Goal: Transaction & Acquisition: Book appointment/travel/reservation

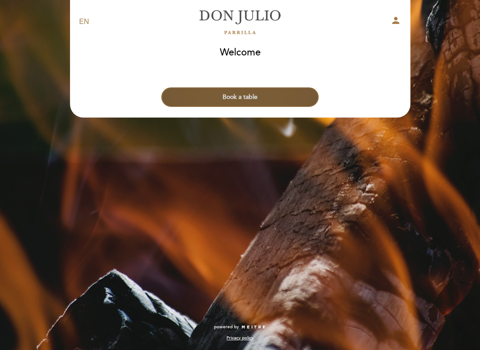
click at [248, 95] on button "Book a table" at bounding box center [240, 97] width 158 height 20
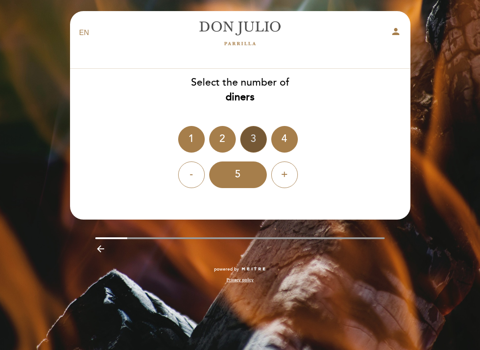
click at [250, 134] on div "3" at bounding box center [253, 139] width 27 height 27
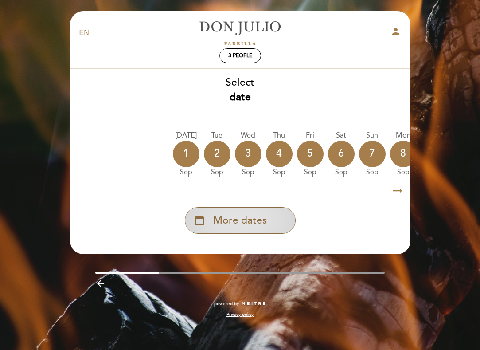
click at [246, 219] on span "More dates" at bounding box center [240, 220] width 54 height 15
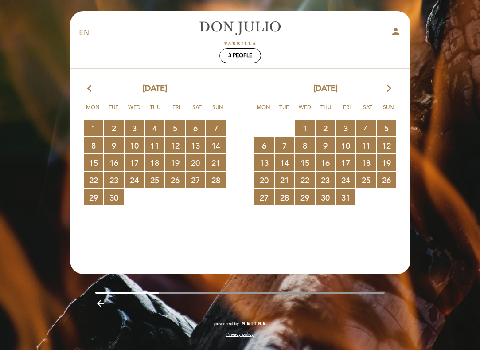
click at [386, 86] on icon "arrow_forward_ios" at bounding box center [390, 89] width 8 height 12
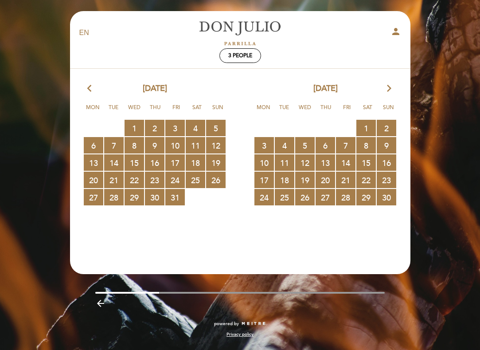
click at [386, 86] on icon "arrow_forward_ios" at bounding box center [390, 89] width 8 height 12
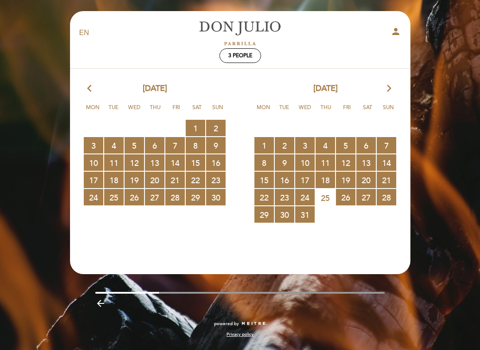
click at [386, 86] on icon "arrow_forward_ios" at bounding box center [390, 89] width 8 height 12
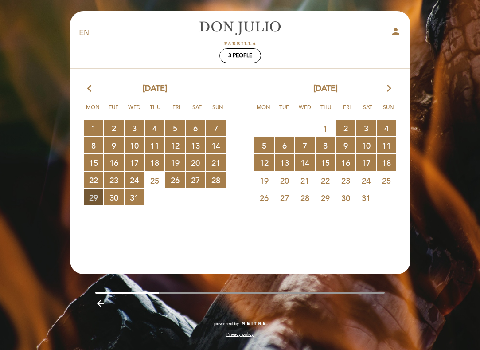
click at [96, 196] on span "29 RESERVATIONS AVAILABLE" at bounding box center [94, 197] width 20 height 16
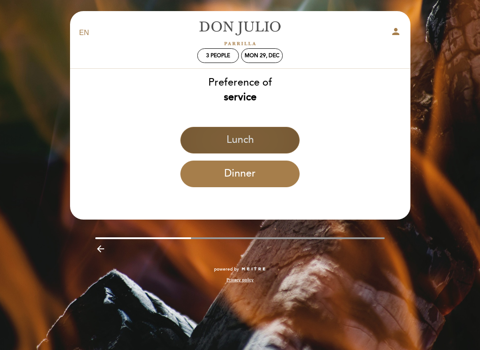
click at [264, 133] on button "Lunch" at bounding box center [240, 140] width 119 height 27
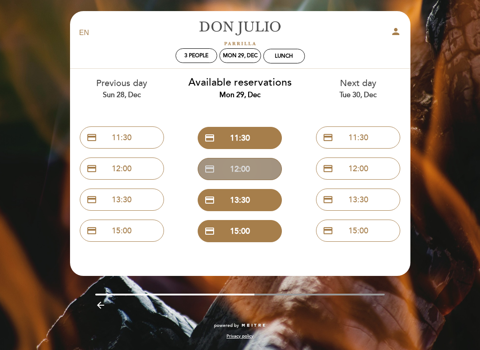
click at [242, 169] on button "credit_card 12:00" at bounding box center [240, 169] width 84 height 22
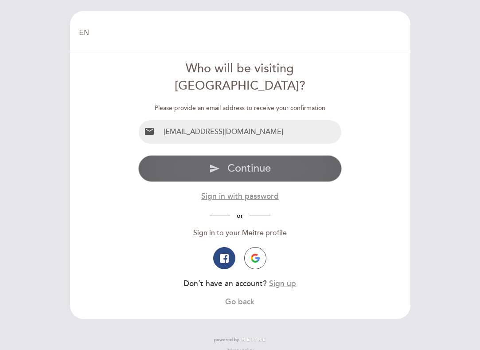
type input "[EMAIL_ADDRESS][DOMAIN_NAME]"
click at [189, 155] on button "send Continue" at bounding box center [240, 168] width 204 height 27
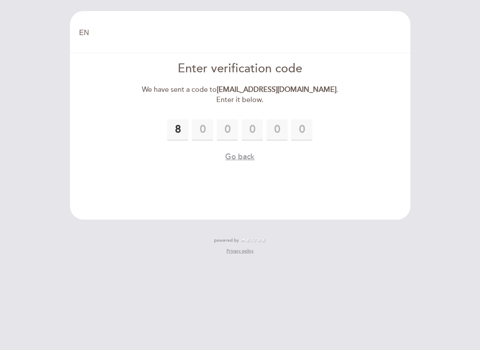
type input "8"
type input "3"
type input "5"
type input "8"
type input "4"
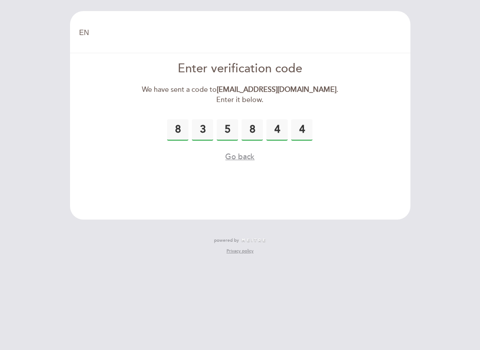
type input "4"
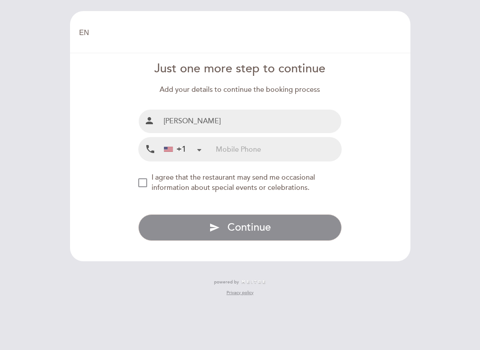
type input "[PERSON_NAME]"
type input "4178804045"
click at [171, 178] on span "I agree that the restaurant may send me occasional information about special ev…" at bounding box center [234, 182] width 164 height 19
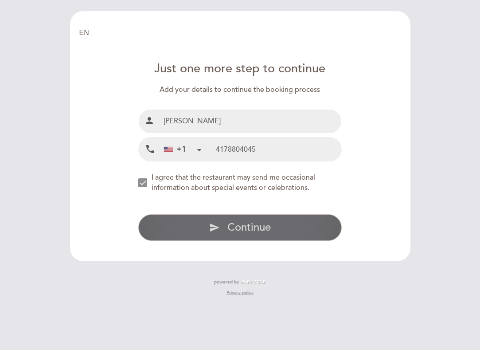
click at [193, 219] on button "send Continue" at bounding box center [240, 227] width 204 height 27
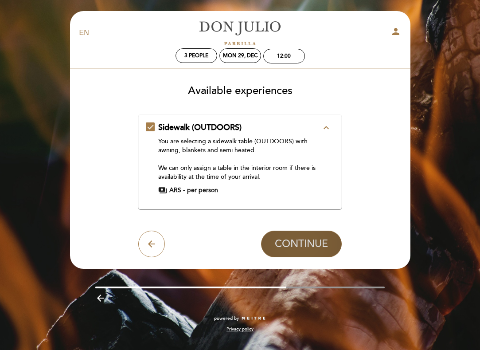
click at [294, 246] on span "CONTINUE" at bounding box center [301, 244] width 53 height 12
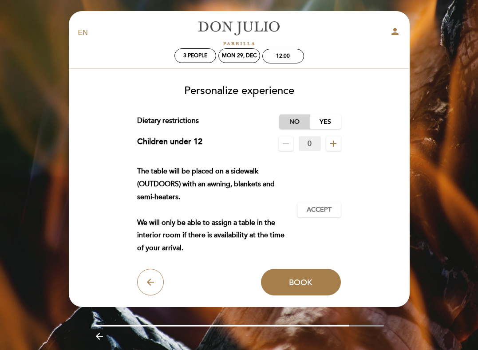
click at [297, 124] on label "No" at bounding box center [294, 121] width 31 height 15
click at [314, 208] on span "Accept" at bounding box center [319, 209] width 25 height 9
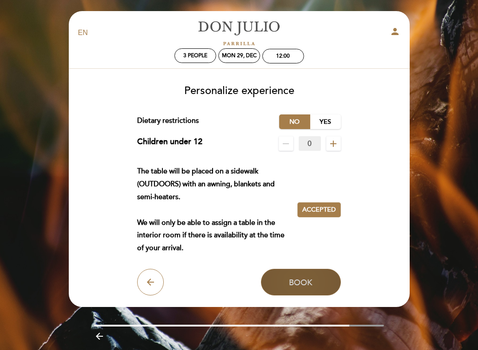
click at [305, 280] on span "Book" at bounding box center [301, 282] width 24 height 10
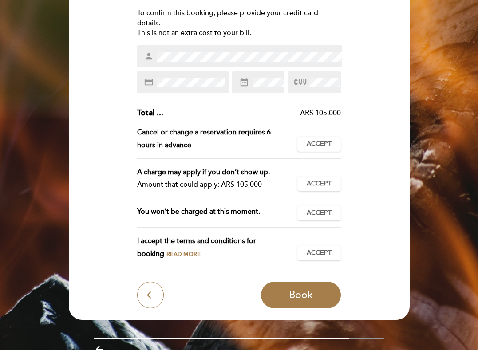
scroll to position [118, 0]
click at [307, 142] on span "Accept" at bounding box center [319, 143] width 25 height 9
click at [318, 179] on span "Accept" at bounding box center [319, 183] width 25 height 9
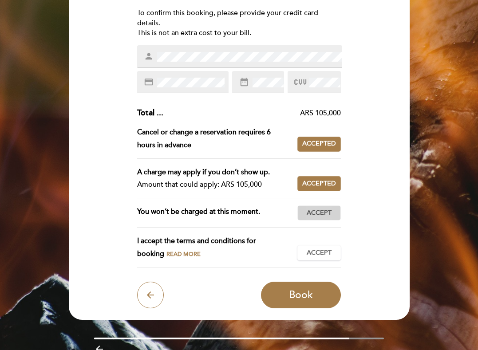
click at [318, 209] on span "Accept" at bounding box center [319, 213] width 25 height 9
click at [323, 248] on span "Accept" at bounding box center [319, 252] width 25 height 9
click at [153, 55] on div "person" at bounding box center [239, 56] width 205 height 22
click at [306, 79] on icon at bounding box center [300, 82] width 12 height 15
click at [246, 105] on div "Enter the details of your guarantee To confirm this booking, please provide you…" at bounding box center [239, 134] width 328 height 349
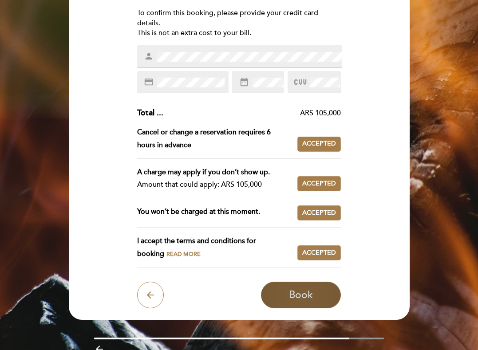
click at [290, 295] on span "Book" at bounding box center [301, 295] width 24 height 12
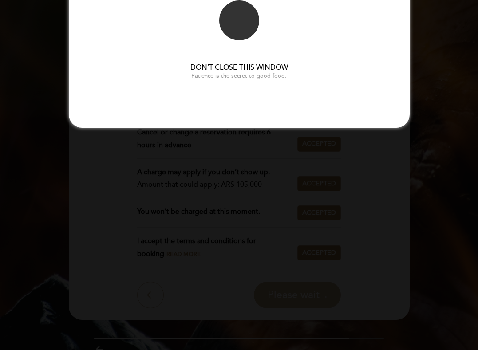
scroll to position [0, 0]
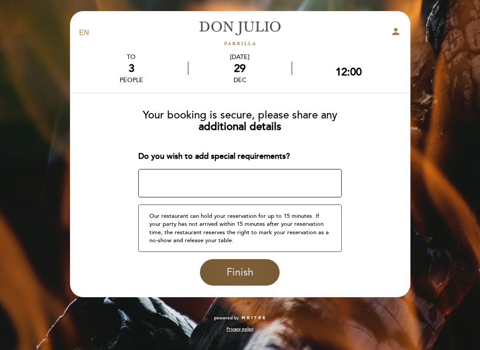
click at [230, 261] on button "Finish" at bounding box center [240, 272] width 80 height 27
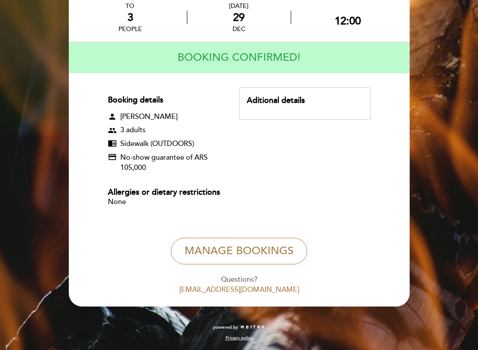
scroll to position [58, 0]
